Goal: Information Seeking & Learning: Stay updated

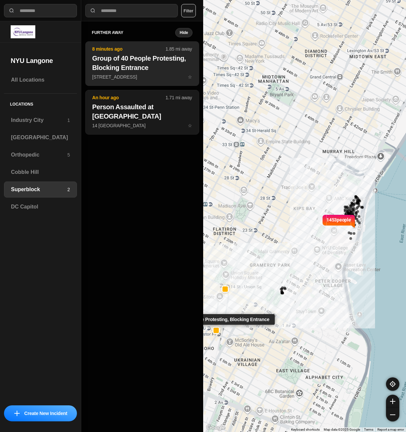
click at [152, 68] on h2 "Group of 40 People Protesting, Blocking Entrance" at bounding box center [142, 63] width 100 height 19
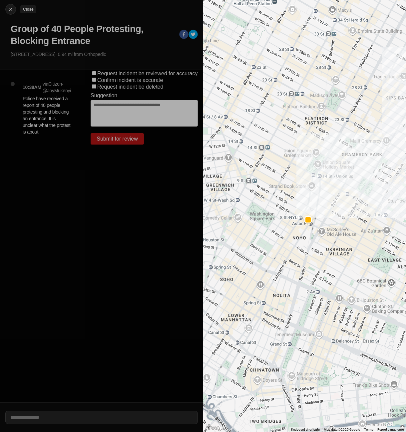
click at [11, 8] on img at bounding box center [10, 9] width 7 height 7
select select "*"
